Goal: Transaction & Acquisition: Book appointment/travel/reservation

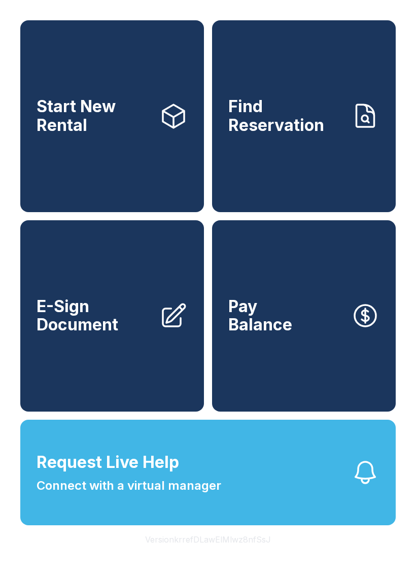
scroll to position [25, 0]
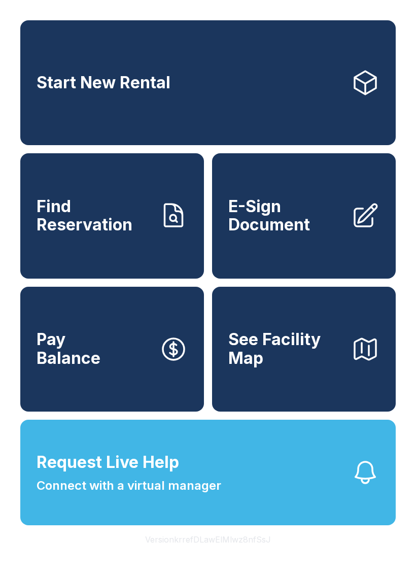
click at [235, 466] on button "Request Live Help Connect with a virtual manager" at bounding box center [207, 473] width 375 height 106
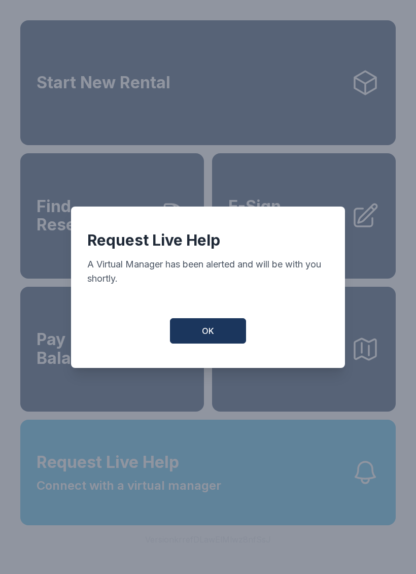
click at [217, 327] on button "OK" at bounding box center [208, 330] width 76 height 25
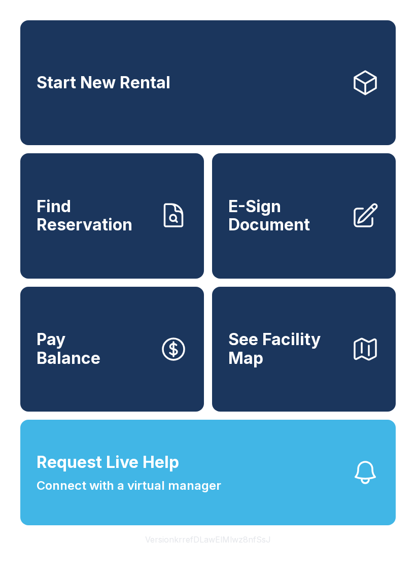
click at [307, 356] on span "See Facility Map" at bounding box center [285, 348] width 115 height 37
click at [354, 100] on link "Start New Rental" at bounding box center [207, 82] width 375 height 125
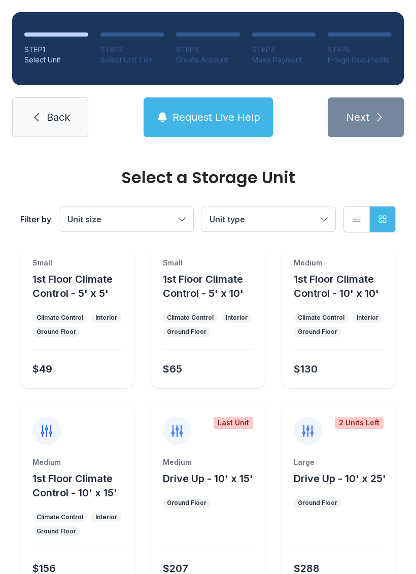
scroll to position [48, 0]
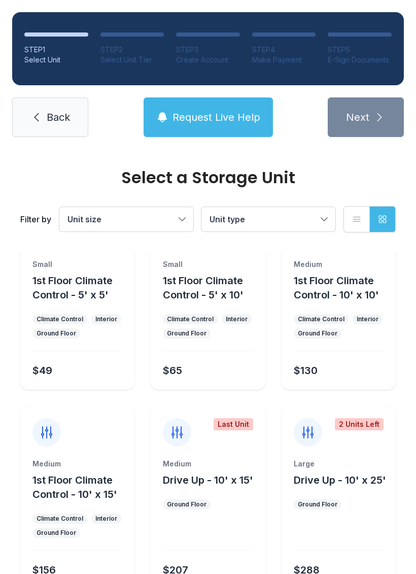
click at [283, 385] on div "Medium 1st Floor Climate Control - 10' x 10' Climate Control Interior Ground Fl…" at bounding box center [339, 324] width 114 height 130
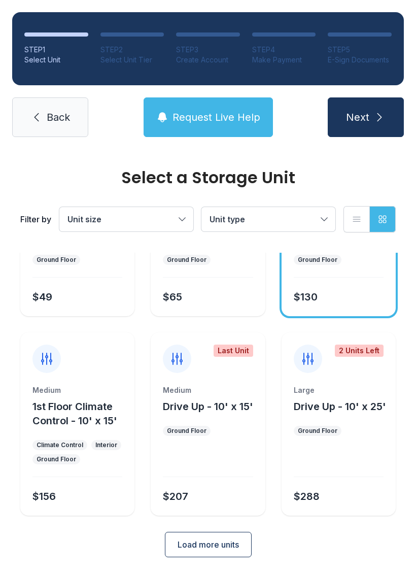
scroll to position [121, 0]
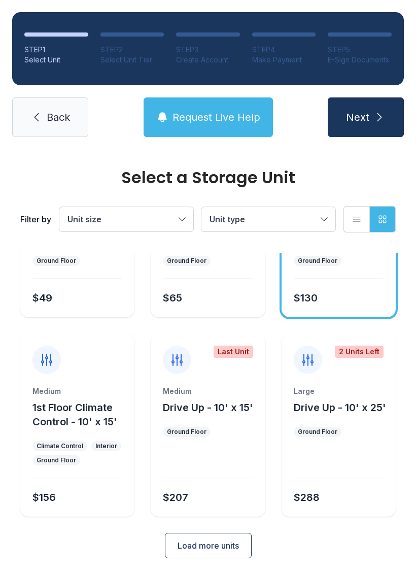
click at [204, 544] on span "Load more units" at bounding box center [208, 545] width 61 height 12
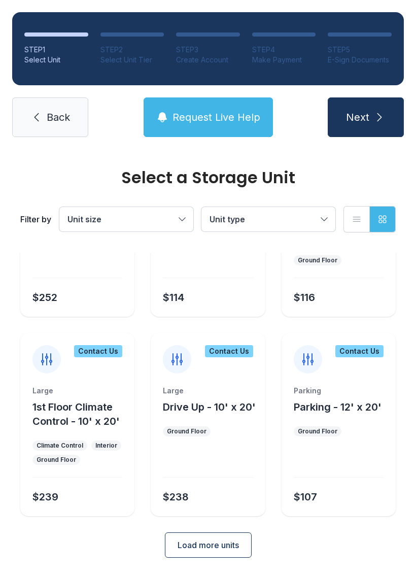
scroll to position [520, 0]
click at [55, 134] on link "Back" at bounding box center [50, 117] width 76 height 40
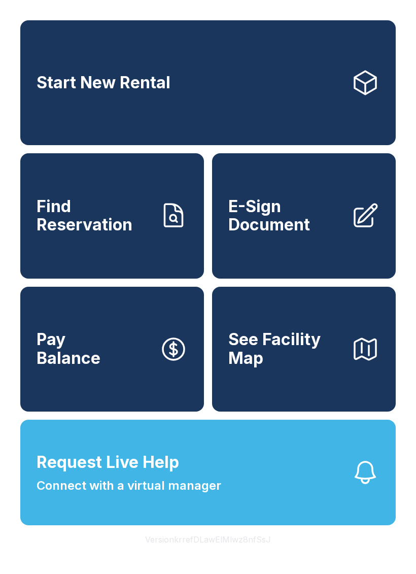
click at [238, 498] on button "Request Live Help Connect with a virtual manager" at bounding box center [207, 473] width 375 height 106
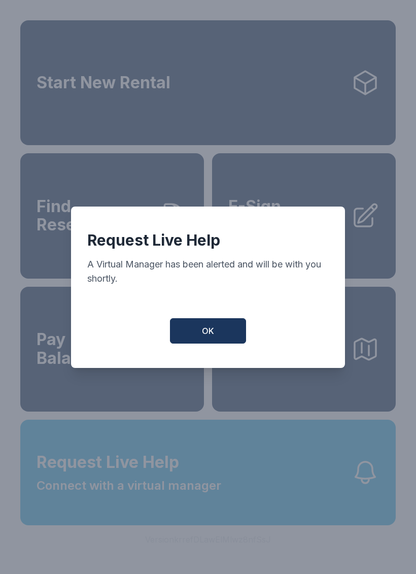
click at [214, 322] on div "Request Live Help A Virtual Manager has been alerted and will be with you short…" at bounding box center [208, 287] width 274 height 161
click at [218, 334] on button "OK" at bounding box center [208, 330] width 76 height 25
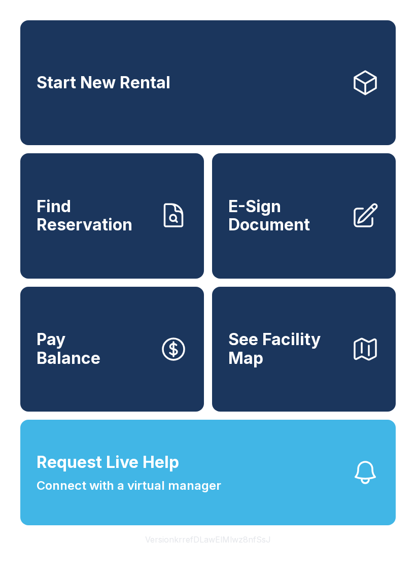
click at [323, 367] on span "See Facility Map" at bounding box center [285, 348] width 115 height 37
click at [194, 112] on link "Start New Rental" at bounding box center [207, 82] width 375 height 125
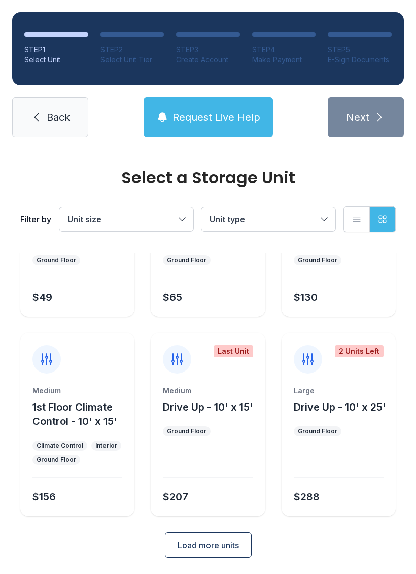
scroll to position [121, 0]
click at [217, 550] on span "Load more units" at bounding box center [208, 545] width 61 height 12
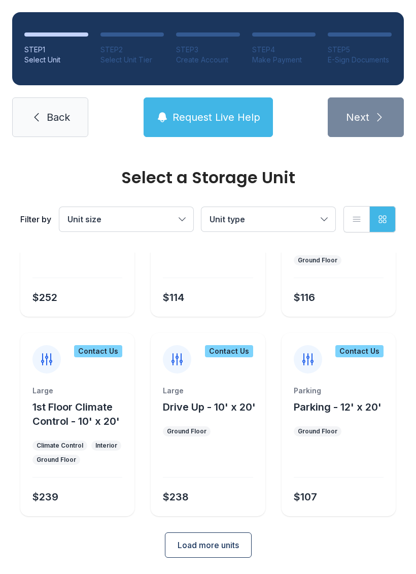
scroll to position [520, 0]
click at [242, 555] on button "Load more units" at bounding box center [208, 545] width 87 height 25
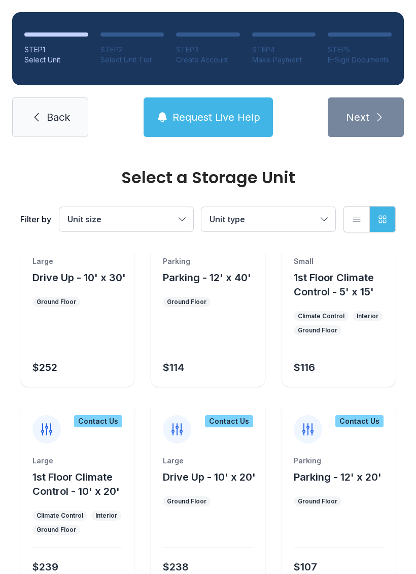
scroll to position [473, 0]
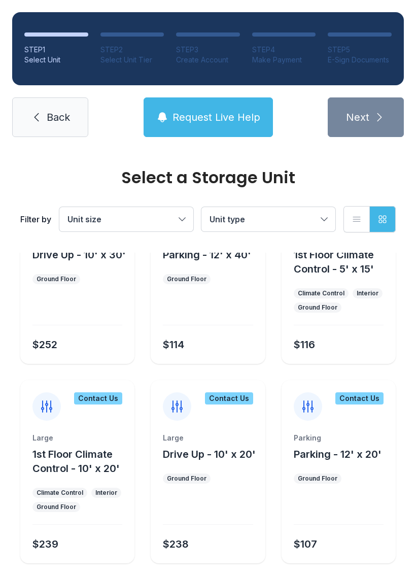
click at [87, 431] on div "Contact Us Large 1st Floor Climate Control - 10' x 20' Climate Control Interior…" at bounding box center [77, 471] width 114 height 183
click at [45, 412] on icon at bounding box center [47, 406] width 16 height 16
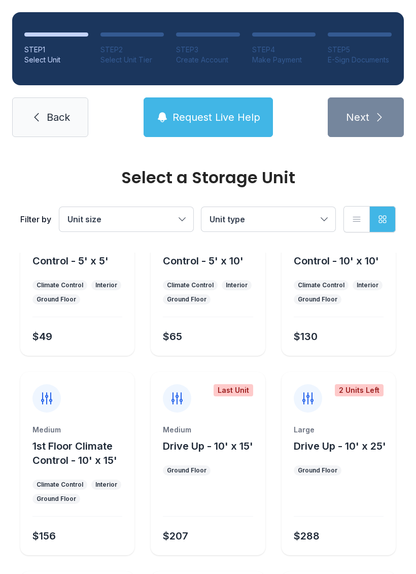
scroll to position [81, 0]
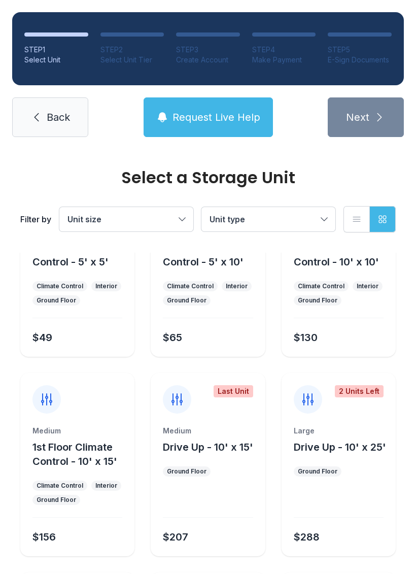
click at [381, 482] on div "Large Drive Up - 10' x 25' Ground Floor $288" at bounding box center [339, 491] width 114 height 130
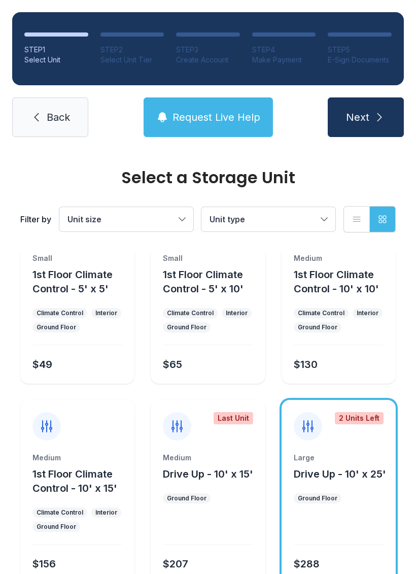
scroll to position [55, 0]
